Goal: Information Seeking & Learning: Find specific fact

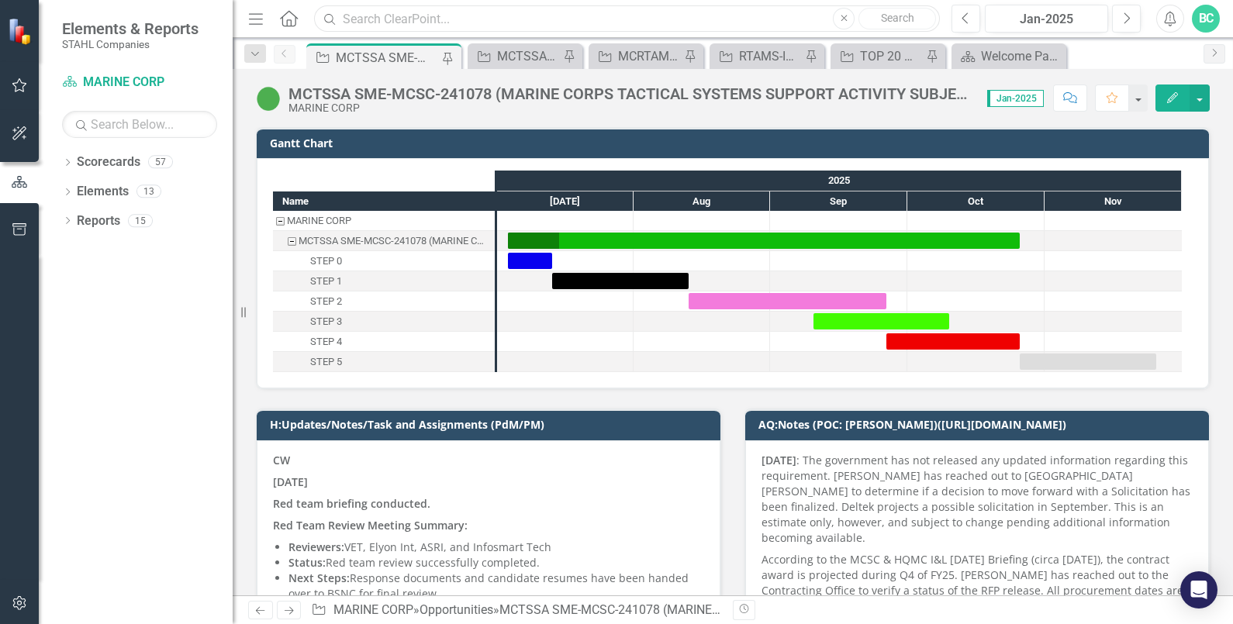
click at [410, 17] on input "text" at bounding box center [627, 18] width 626 height 27
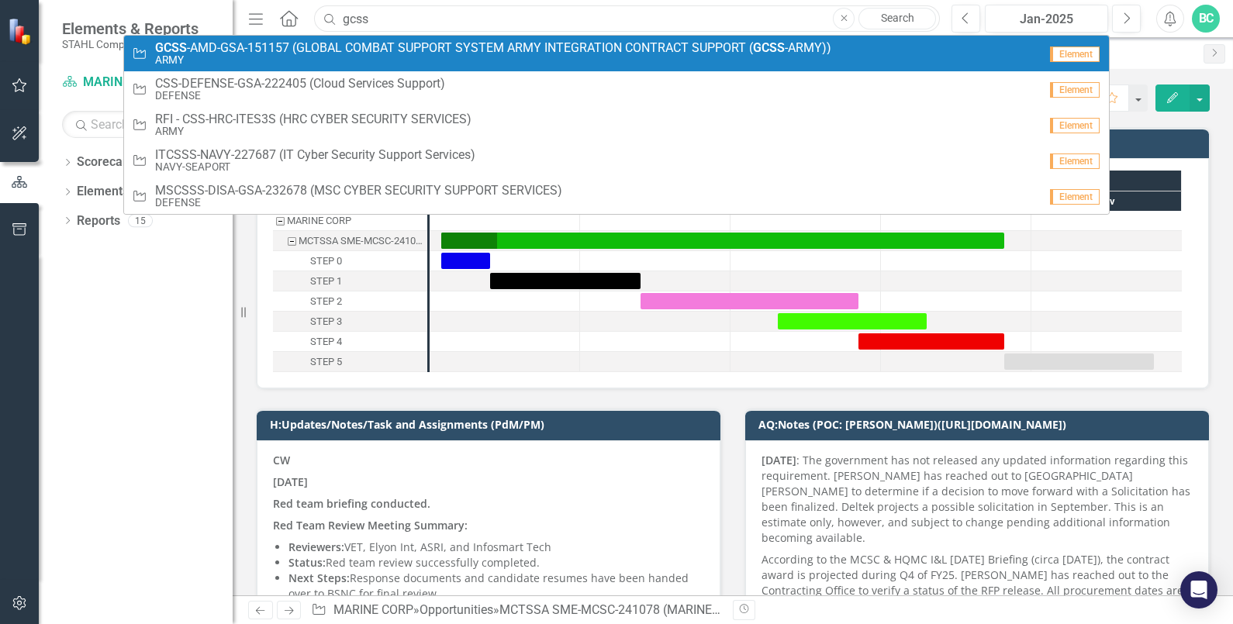
type input "gcss"
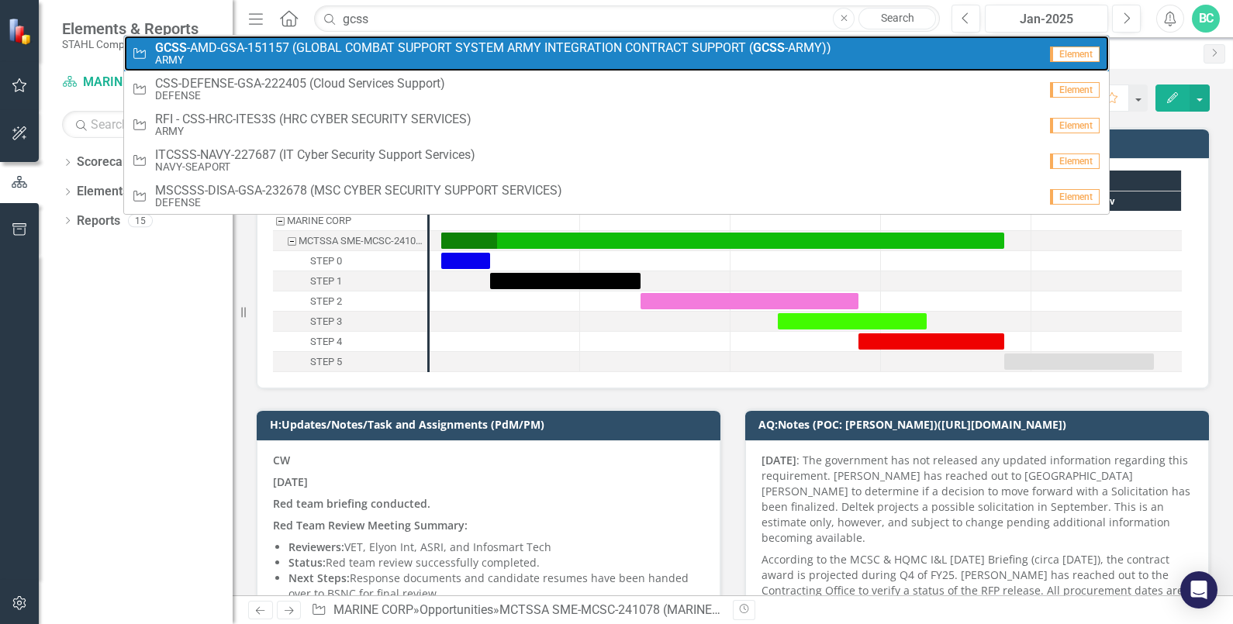
click at [265, 46] on span "GCSS -AMD-GSA-151157 (GLOBAL COMBAT SUPPORT SYSTEM ARMY INTEGRATION CONTRACT SU…" at bounding box center [493, 48] width 676 height 14
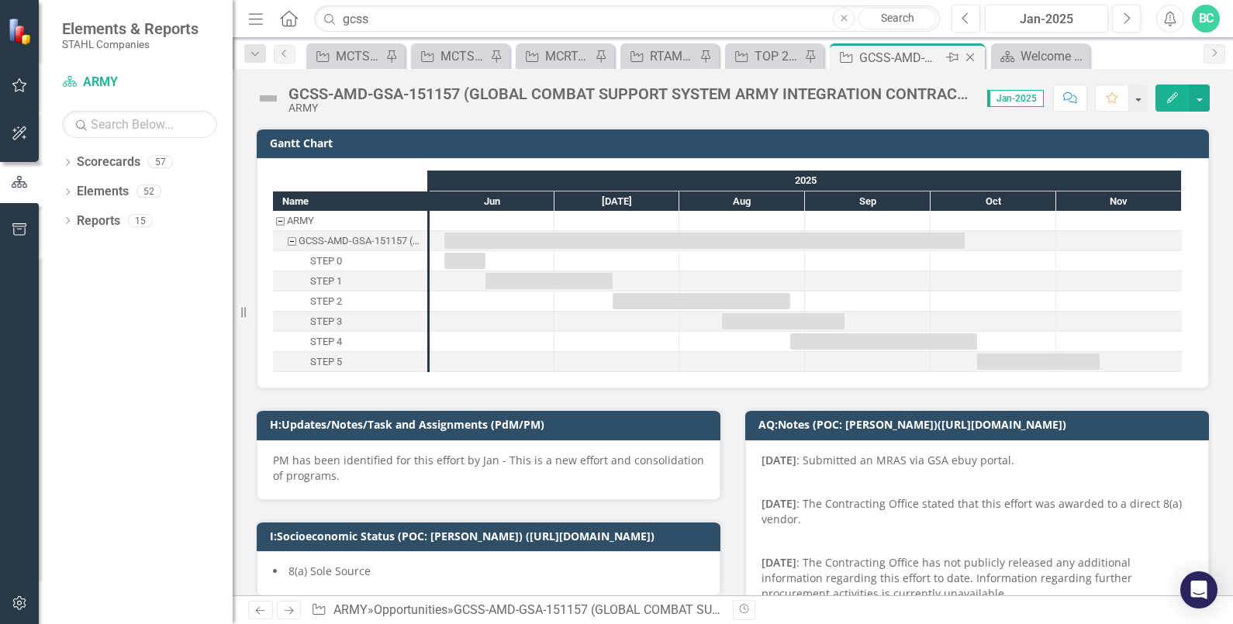
click at [951, 57] on icon at bounding box center [952, 57] width 12 height 9
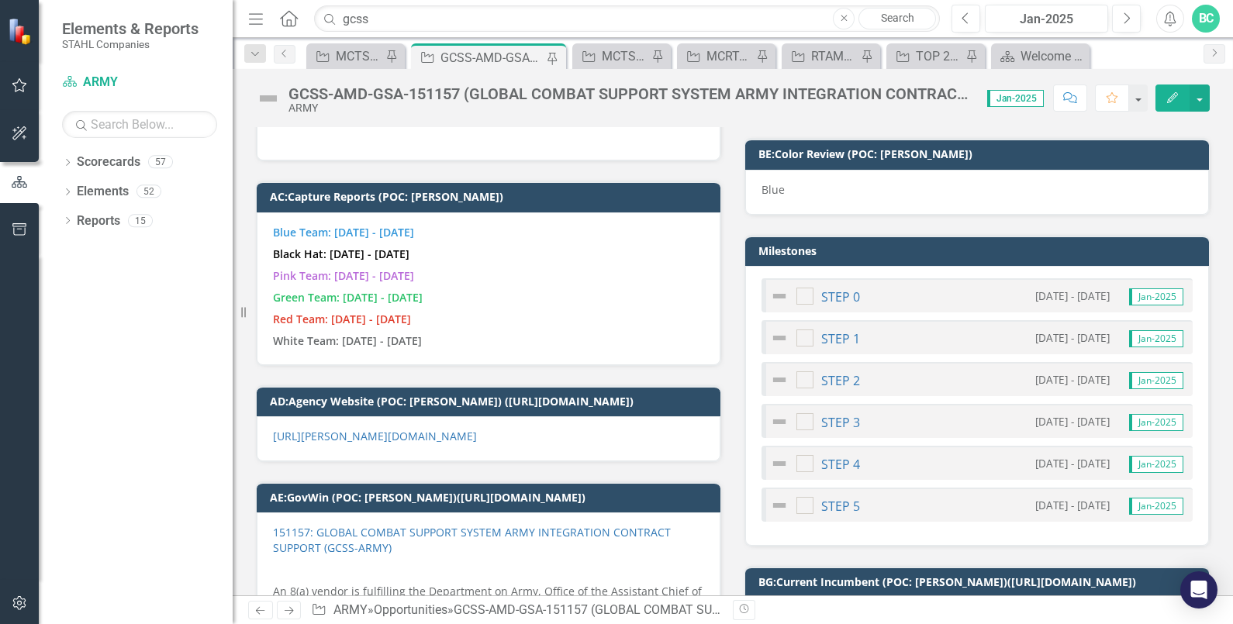
scroll to position [2520, 0]
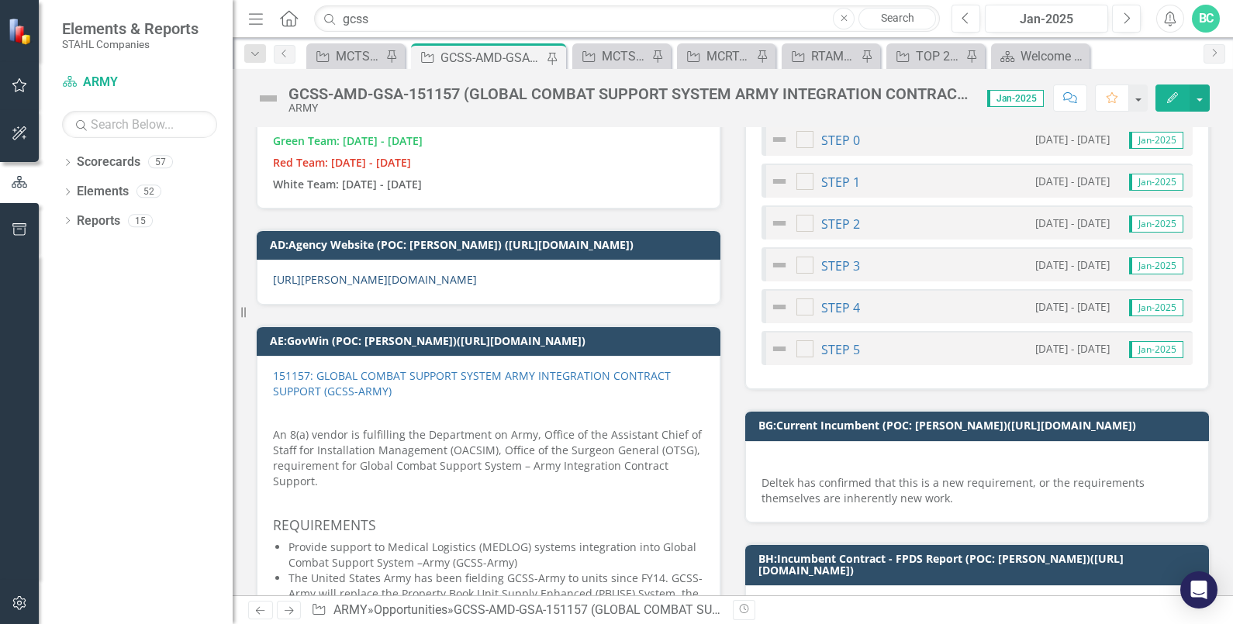
click at [477, 275] on link "[URL][PERSON_NAME][DOMAIN_NAME]" at bounding box center [375, 279] width 204 height 15
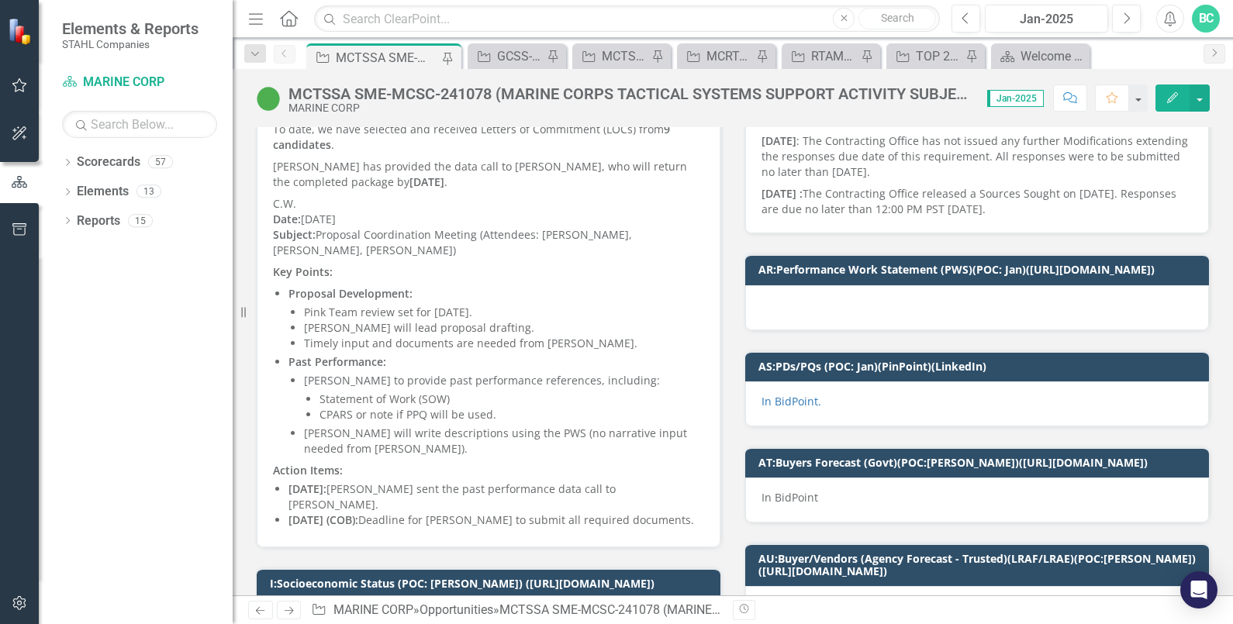
scroll to position [1551, 0]
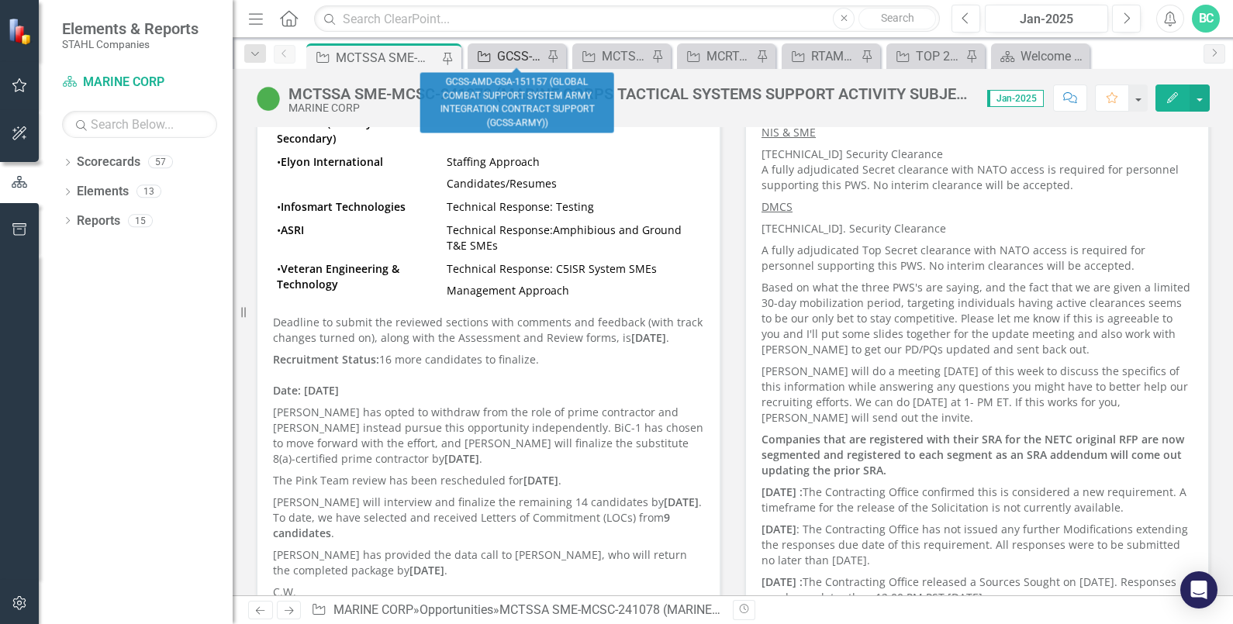
click at [515, 59] on div "GCSS-AMD-GSA-151157 (GLOBAL COMBAT SUPPORT SYSTEM ARMY INTEGRATION CONTRACT SUP…" at bounding box center [520, 56] width 46 height 19
